Goal: Navigation & Orientation: Find specific page/section

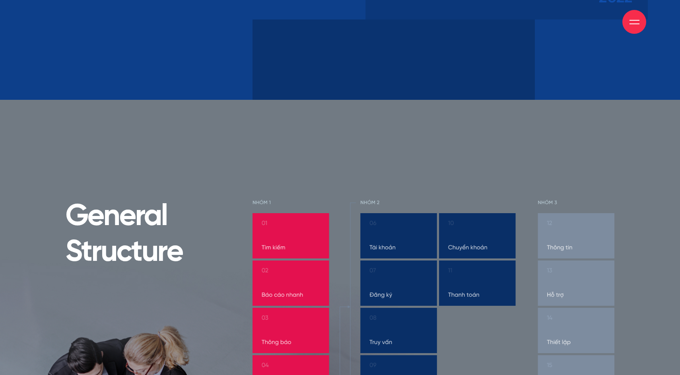
scroll to position [3806, 0]
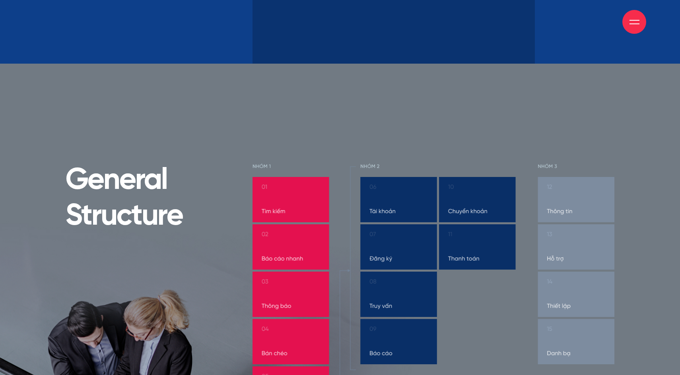
click at [635, 15] on div at bounding box center [634, 22] width 24 height 24
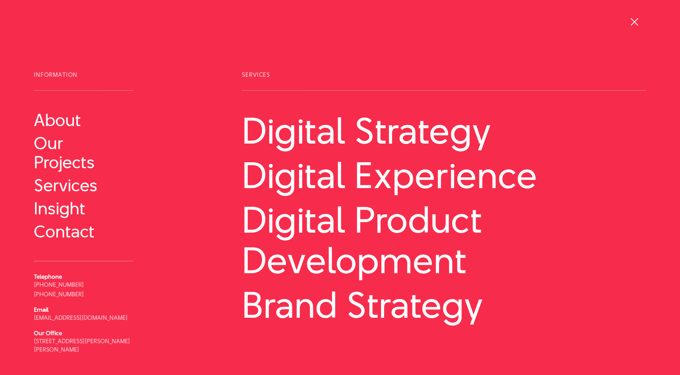
click at [635, 18] on div at bounding box center [634, 22] width 10 height 10
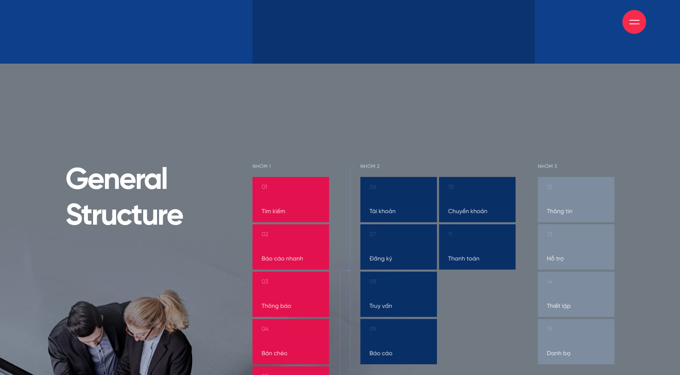
click at [636, 20] on span at bounding box center [634, 20] width 10 height 1
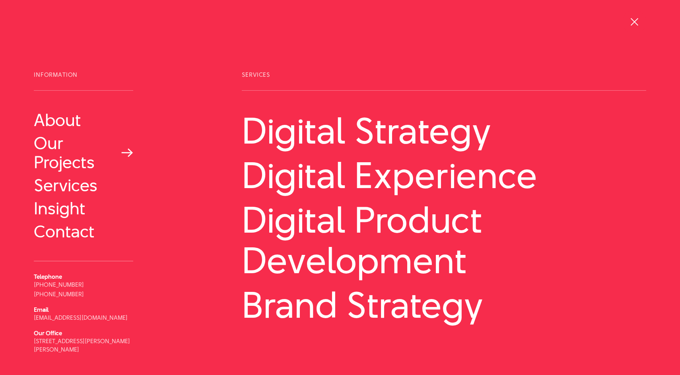
click at [81, 167] on link "Our Projects" at bounding box center [83, 153] width 99 height 38
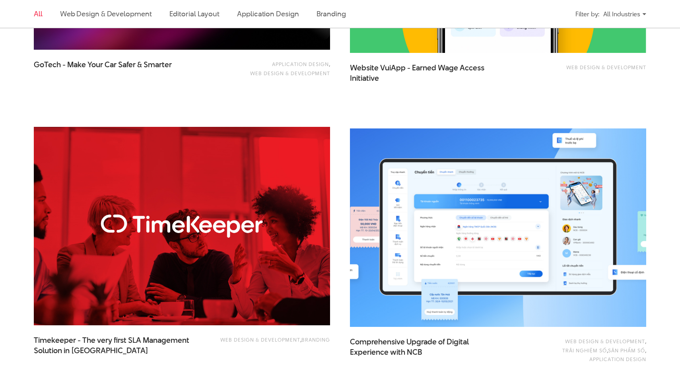
scroll to position [1306, 0]
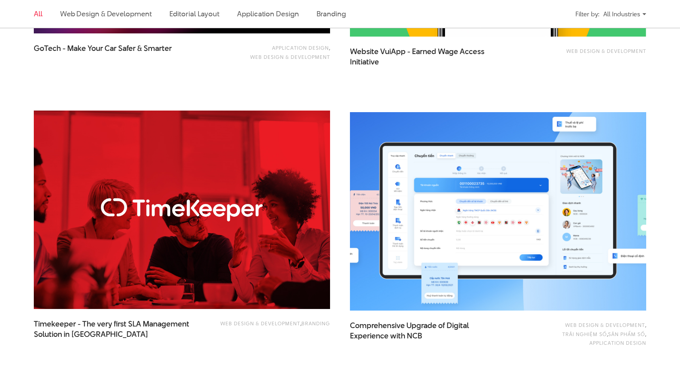
click at [482, 214] on img at bounding box center [498, 211] width 326 height 218
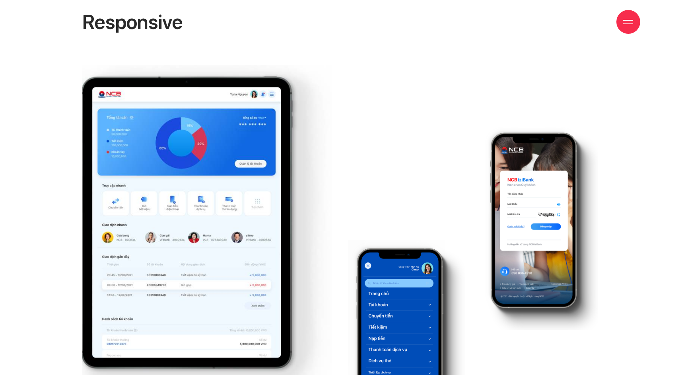
scroll to position [10995, 0]
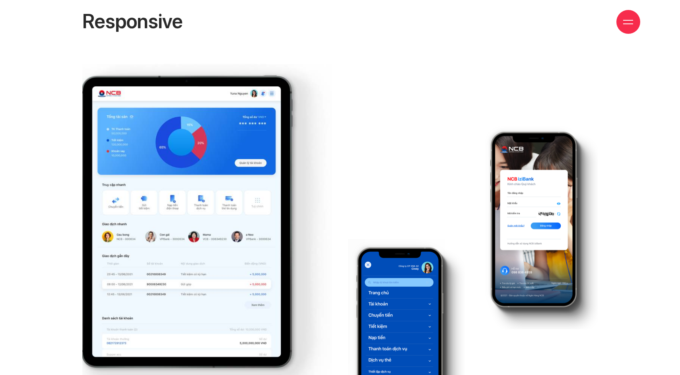
click at [434, 27] on div "About Our Projects Services Insight Contact Us" at bounding box center [340, 22] width 600 height 44
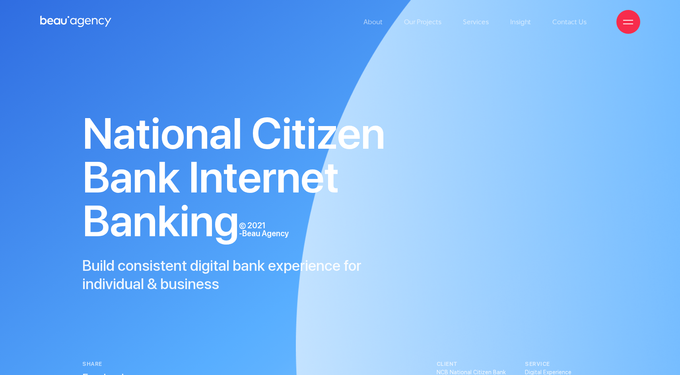
scroll to position [0, 0]
click at [625, 23] on span at bounding box center [628, 23] width 10 height 1
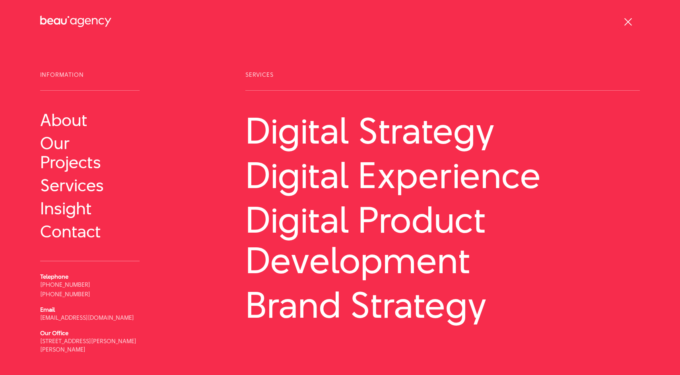
click at [626, 23] on div at bounding box center [628, 22] width 10 height 10
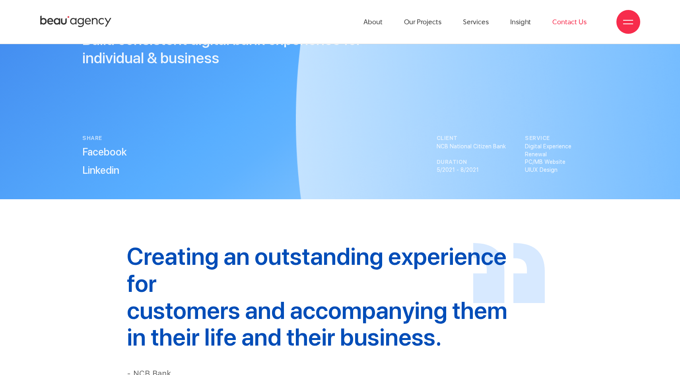
scroll to position [218, 0]
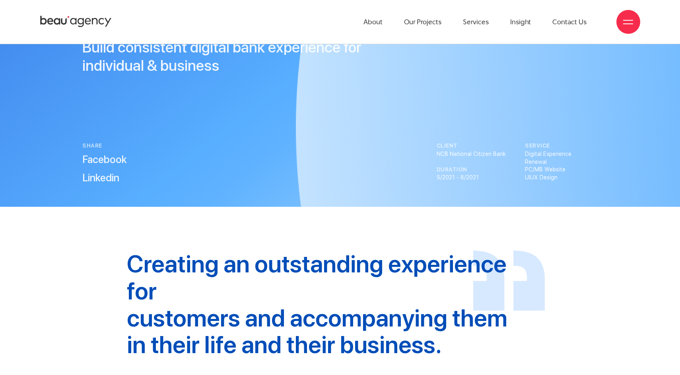
click at [629, 27] on div at bounding box center [628, 22] width 24 height 24
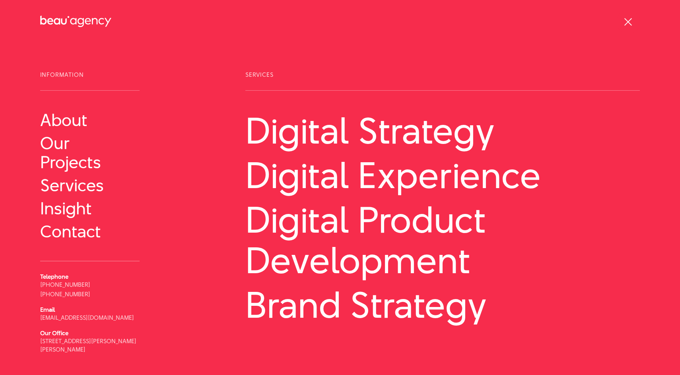
click at [629, 23] on span at bounding box center [628, 22] width 8 height 8
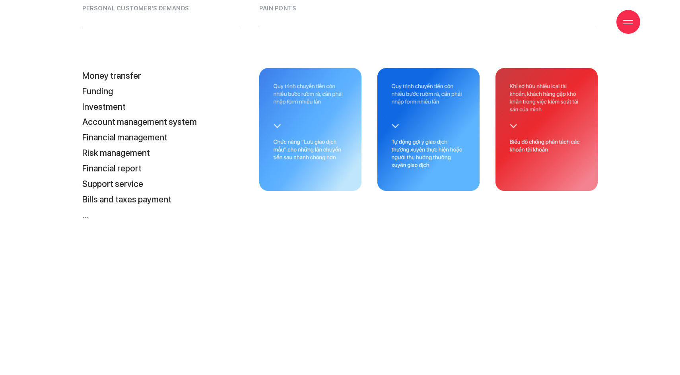
scroll to position [8887, 0]
click at [512, 97] on img at bounding box center [546, 129] width 102 height 123
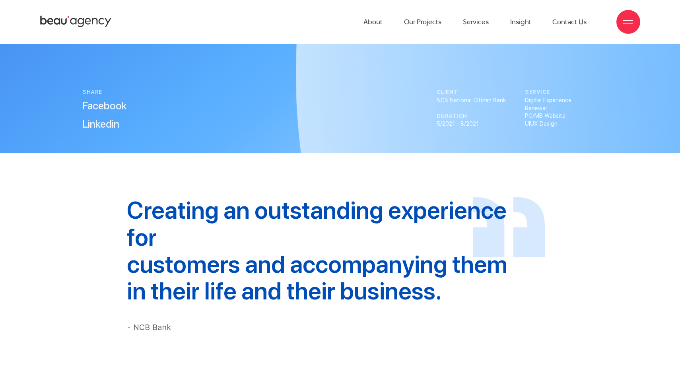
scroll to position [253, 0]
